Goal: Find specific page/section: Find specific page/section

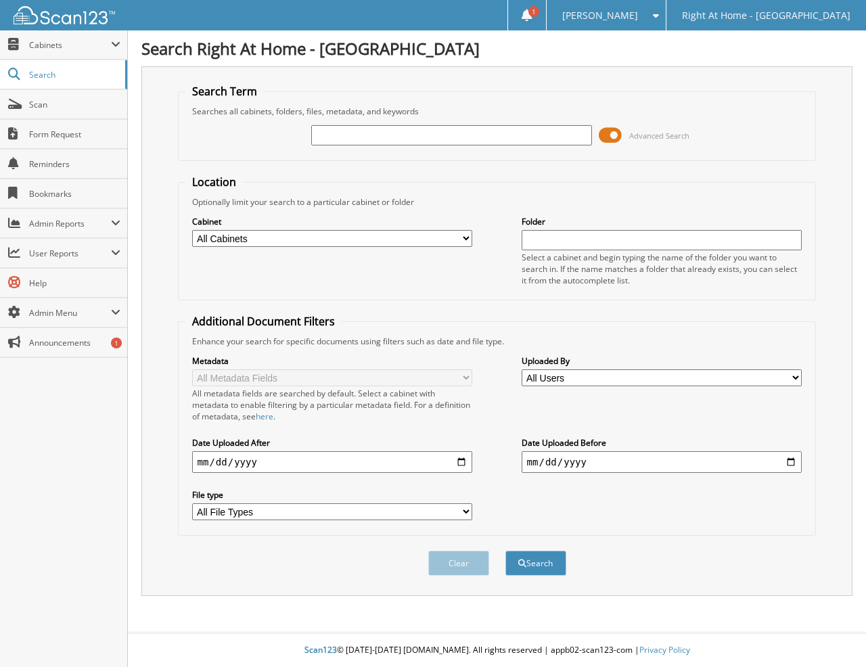
click at [333, 135] on input "text" at bounding box center [451, 135] width 281 height 20
type input "[PERSON_NAME]"
click at [505, 550] on button "Search" at bounding box center [535, 562] width 61 height 25
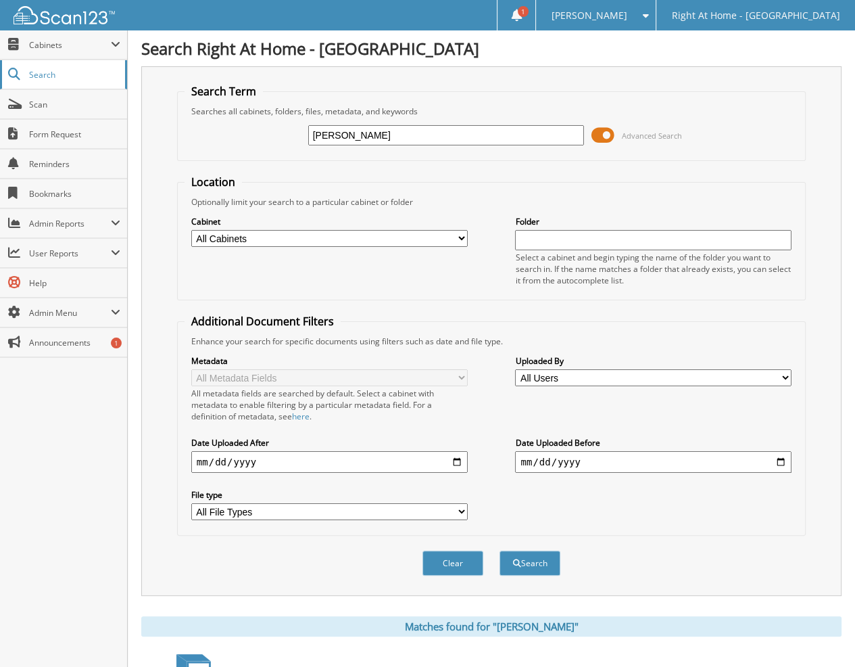
click at [64, 74] on span "Search" at bounding box center [73, 74] width 89 height 11
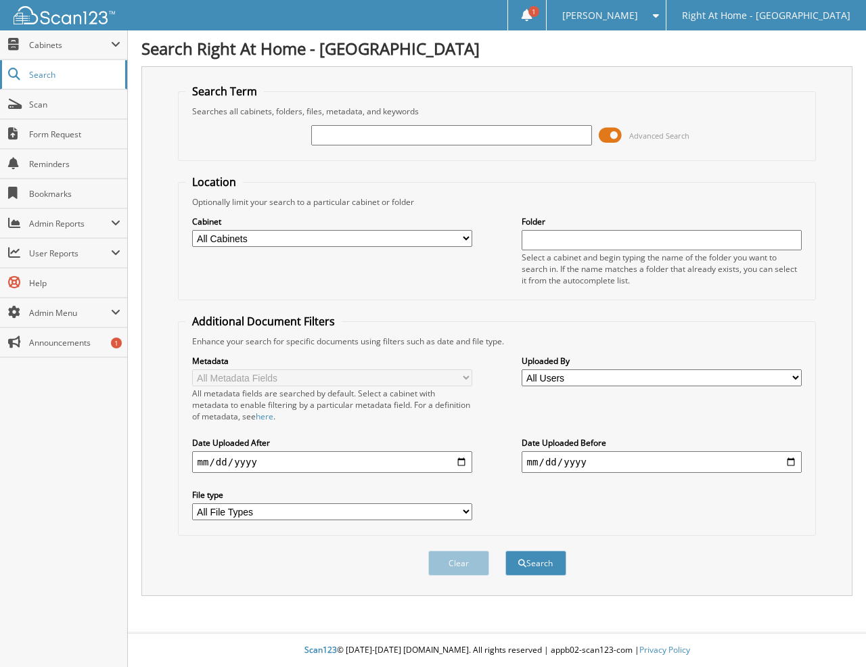
click at [46, 71] on span "Search" at bounding box center [73, 74] width 89 height 11
type input "[PERSON_NAME]"
click at [53, 46] on span "Cabinets" at bounding box center [70, 44] width 82 height 11
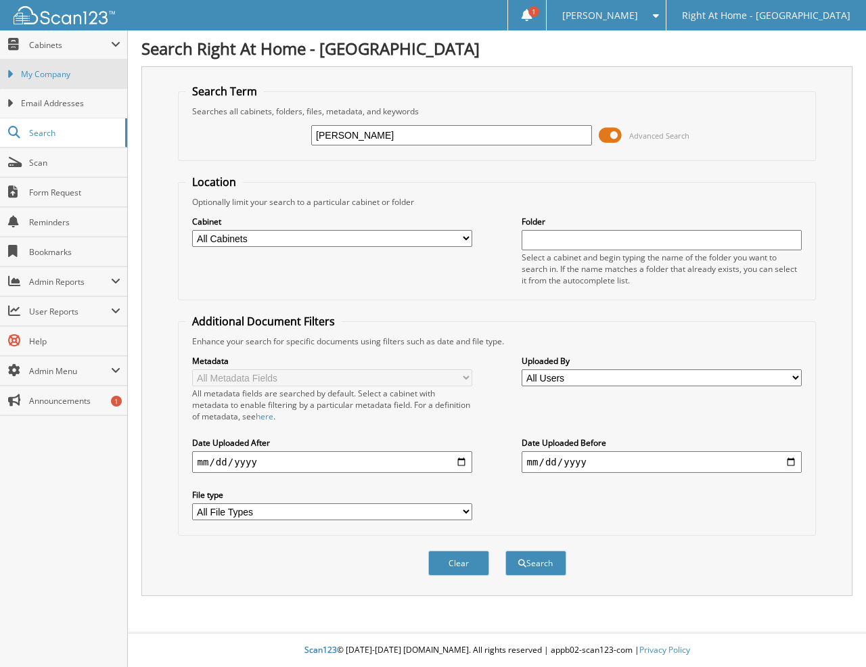
click at [53, 74] on span "My Company" at bounding box center [70, 74] width 99 height 12
